Goal: Task Accomplishment & Management: Manage account settings

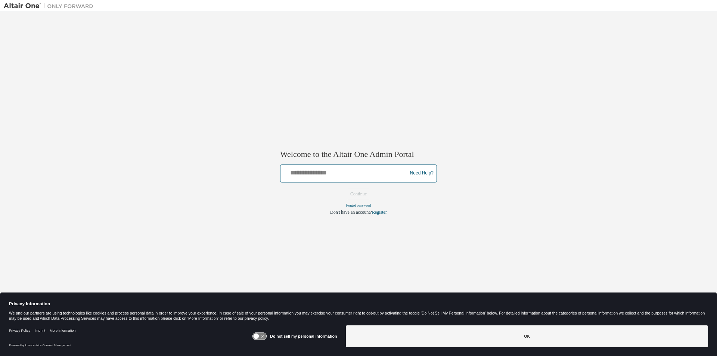
click at [367, 173] on input "text" at bounding box center [344, 171] width 123 height 11
click at [382, 175] on input "text" at bounding box center [344, 171] width 123 height 11
type input "**********"
click at [343, 188] on button "Continue" at bounding box center [359, 193] width 32 height 11
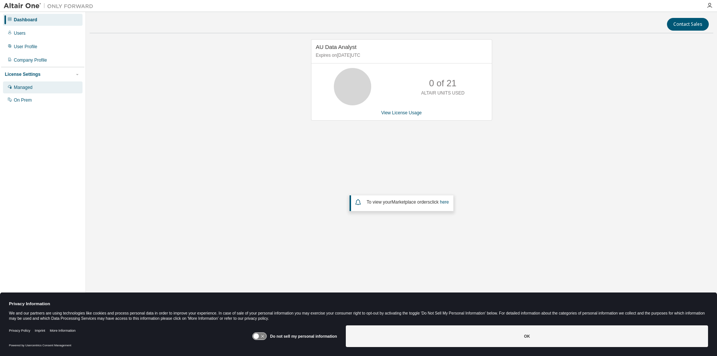
click at [41, 89] on div "Managed" at bounding box center [43, 87] width 80 height 12
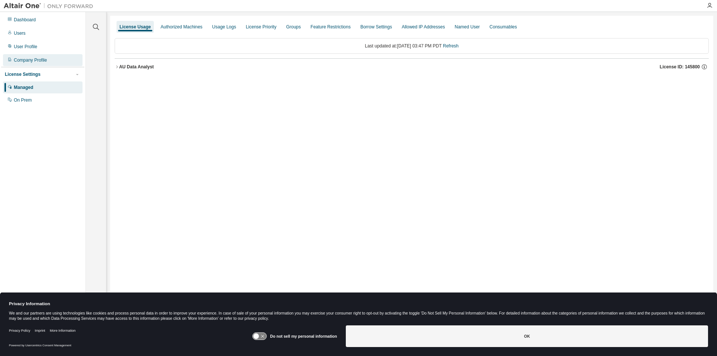
click at [47, 58] on div "Company Profile" at bounding box center [30, 60] width 33 height 6
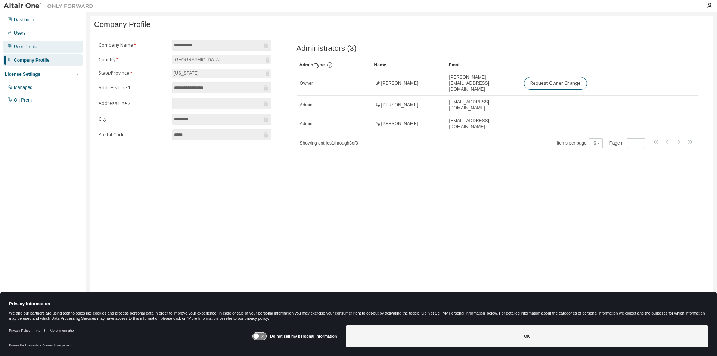
click at [50, 46] on div "User Profile" at bounding box center [43, 47] width 80 height 12
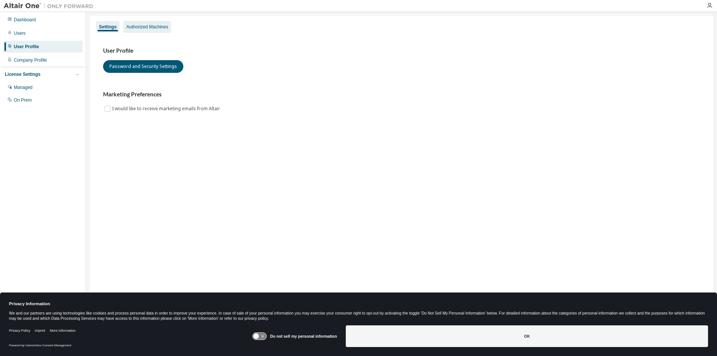
click at [168, 28] on div "Authorized Machines" at bounding box center [147, 27] width 42 height 6
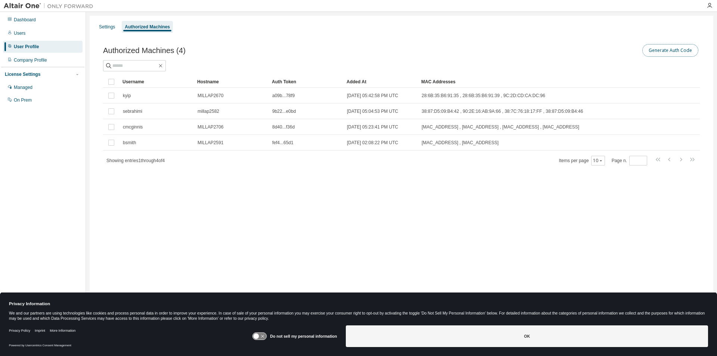
click at [669, 52] on button "Generate Auth Code" at bounding box center [670, 50] width 56 height 13
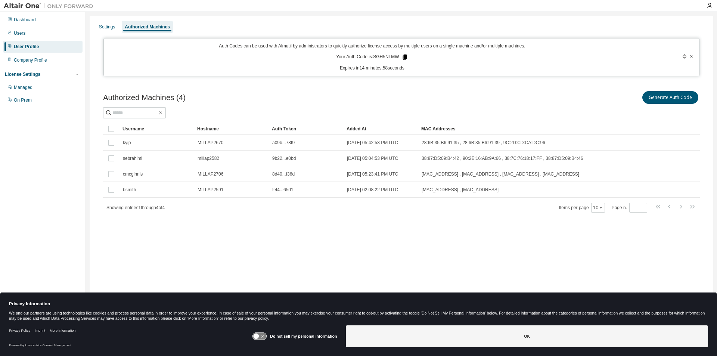
click at [407, 57] on icon at bounding box center [405, 57] width 4 height 5
click at [520, 18] on div "Settings Authorized Machines Auth Codes can be used with Almutil by administrat…" at bounding box center [402, 173] width 624 height 315
click at [683, 56] on icon at bounding box center [684, 56] width 3 height 4
click at [405, 56] on icon at bounding box center [404, 57] width 4 height 5
click at [347, 95] on div "Authorized Machines (4) Generate Auth Code" at bounding box center [401, 98] width 597 height 16
